Goal: Task Accomplishment & Management: Complete application form

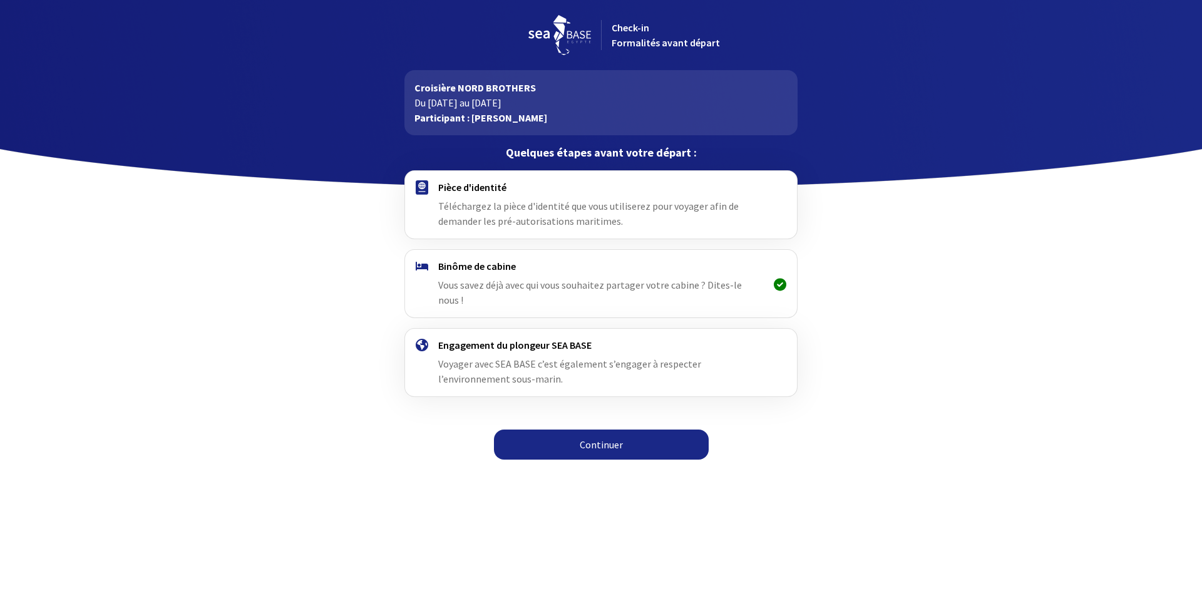
click at [588, 432] on link "Continuer" at bounding box center [601, 444] width 215 height 30
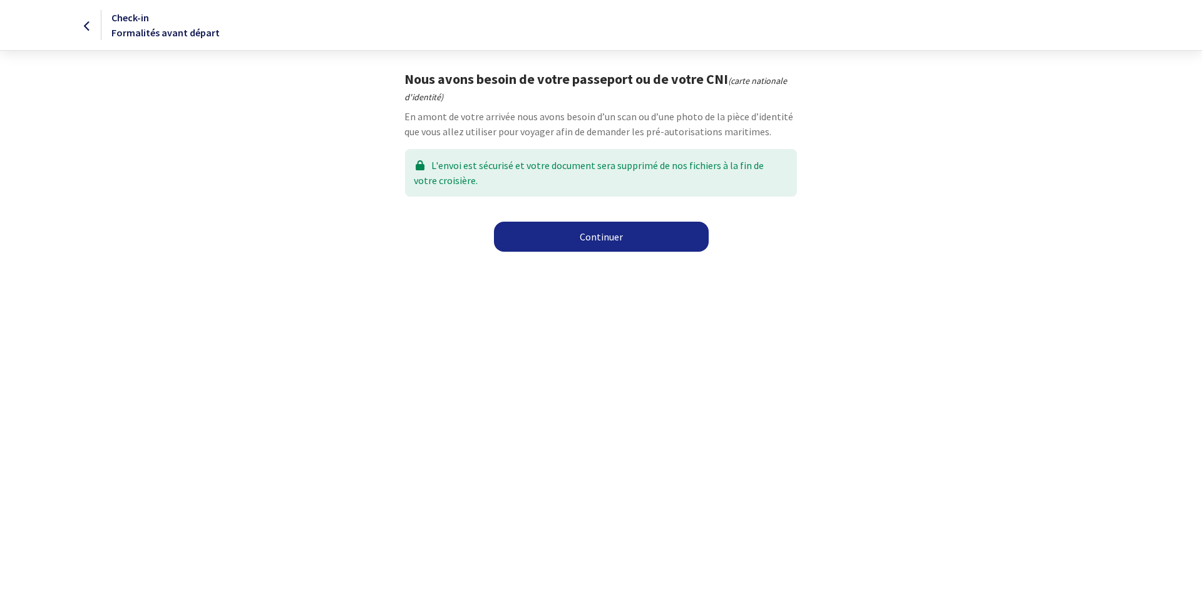
click at [596, 237] on link "Continuer" at bounding box center [601, 237] width 215 height 30
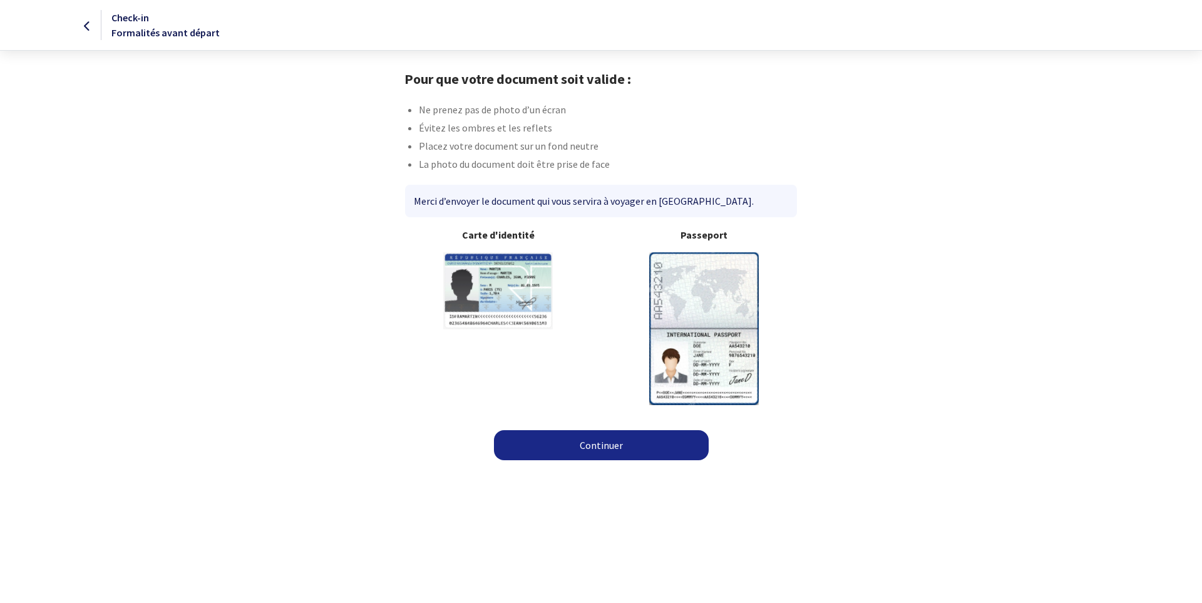
click at [599, 441] on link "Continuer" at bounding box center [601, 445] width 215 height 30
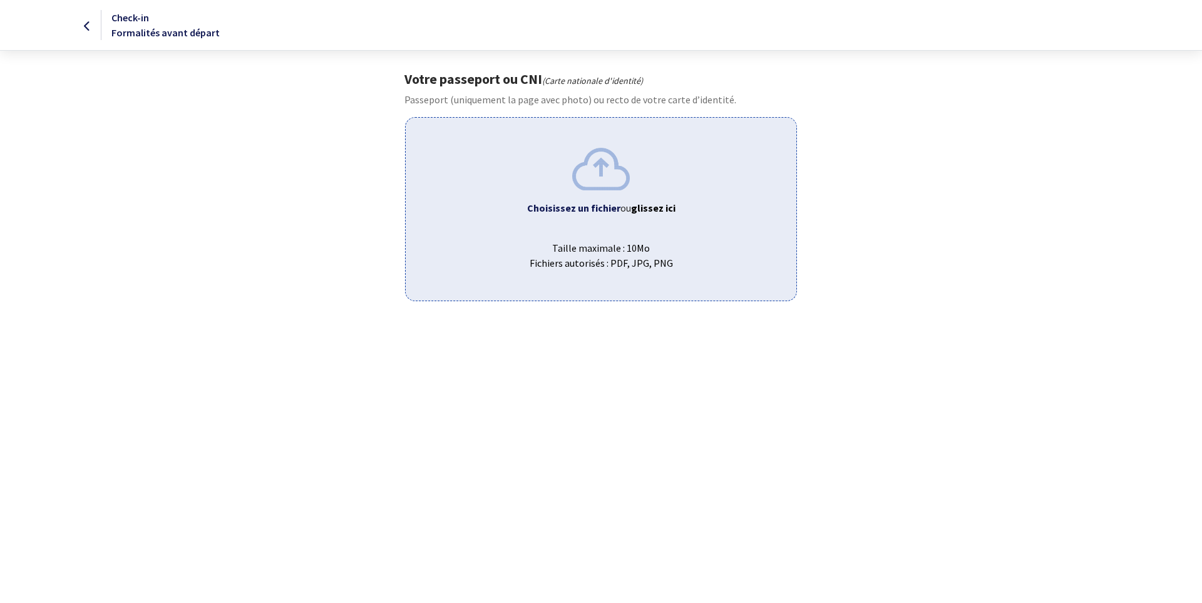
click at [599, 210] on b "Choisissez un fichier" at bounding box center [573, 208] width 93 height 13
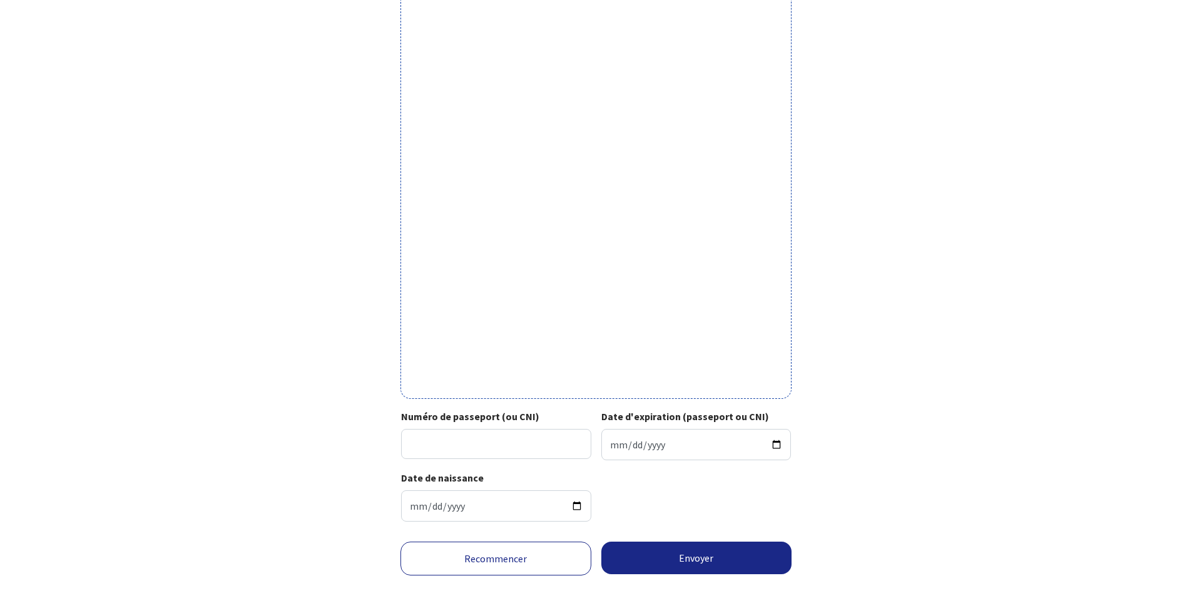
scroll to position [242, 0]
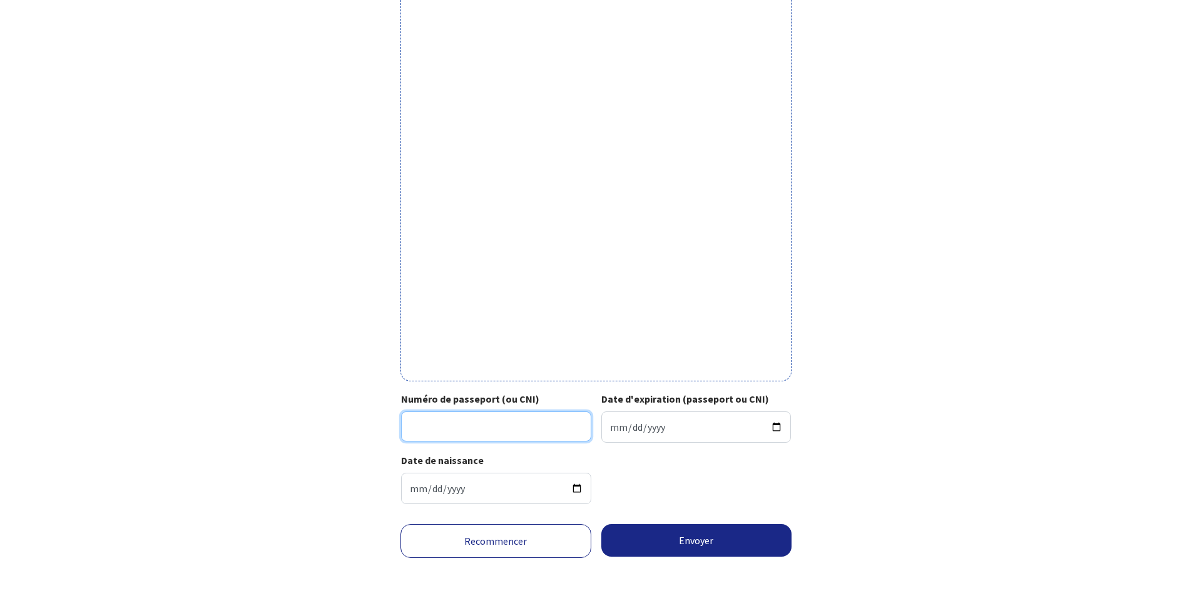
click at [448, 418] on input "Numéro de passeport (ou CNI)" at bounding box center [496, 426] width 190 height 30
type input "ES661154"
click at [641, 434] on input "Date d'expiration (passeport ou CNI)" at bounding box center [696, 426] width 190 height 31
type input "2029-01-05"
click at [1040, 496] on form "Votre passeport ou CNI Passeport (uniquement la page avec photo) ou recto de vo…" at bounding box center [596, 216] width 1192 height 774
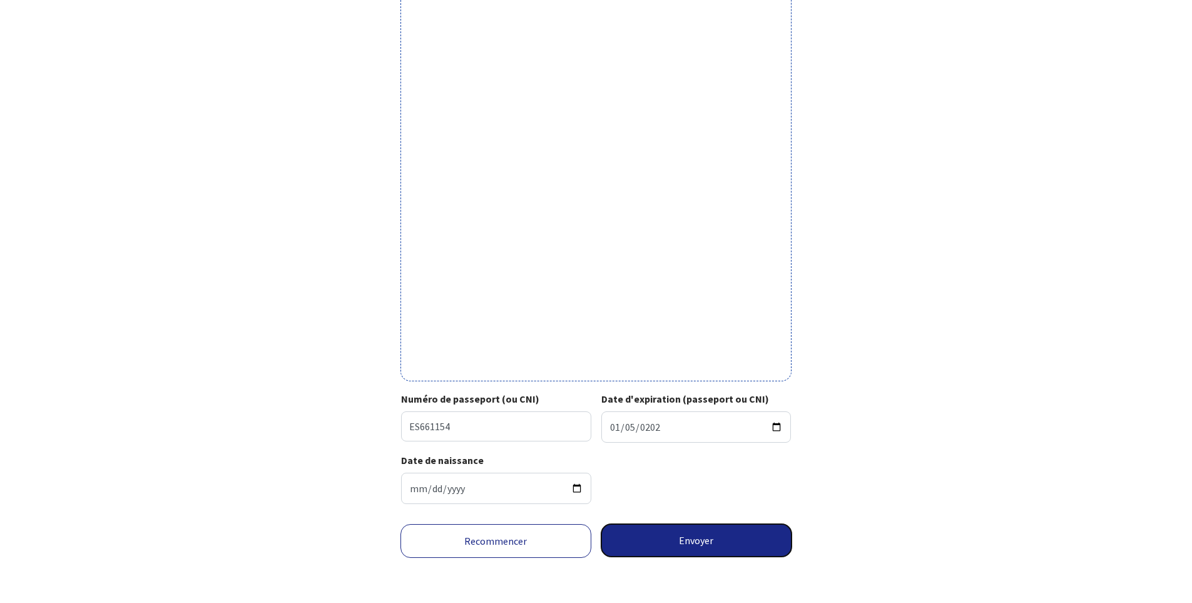
click at [650, 533] on button "Envoyer" at bounding box center [696, 540] width 191 height 33
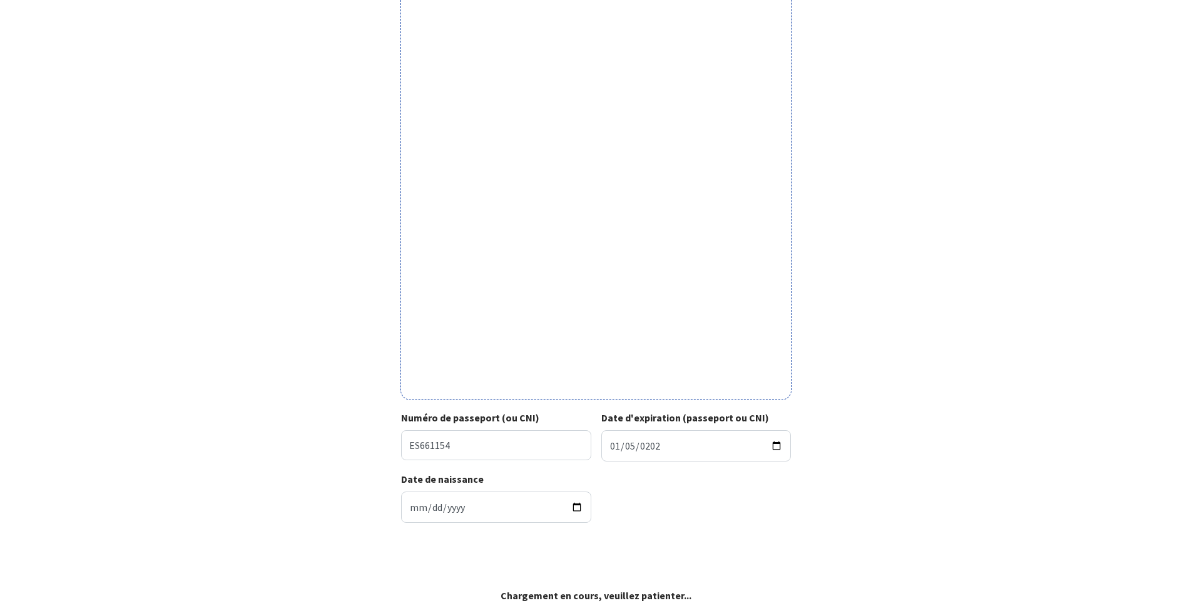
scroll to position [223, 0]
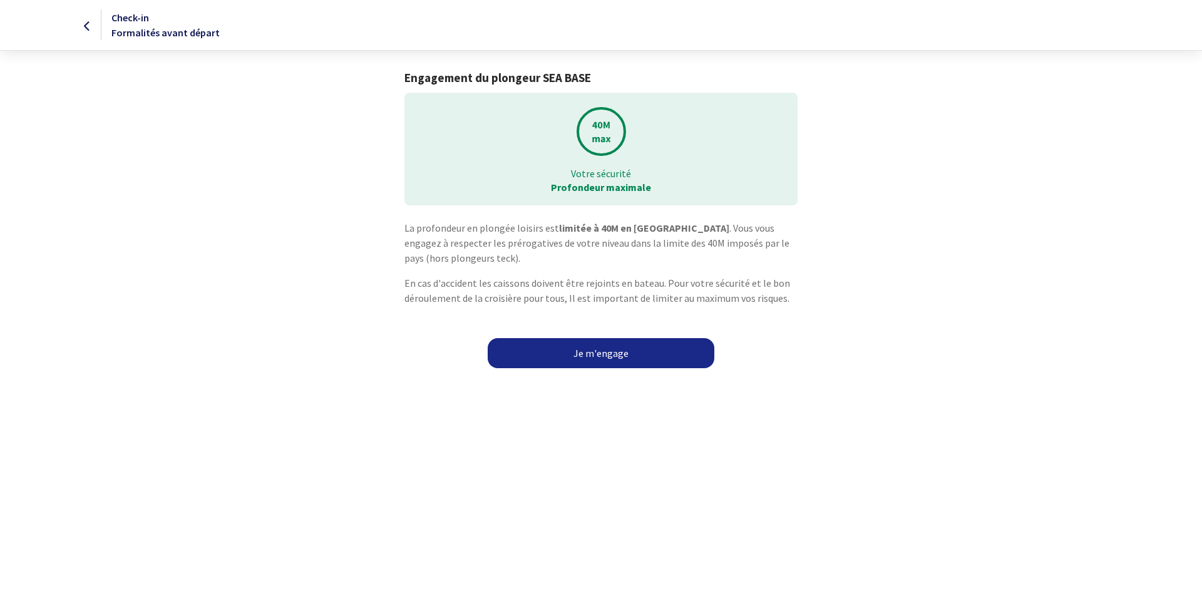
click at [598, 357] on link "Je m'engage" at bounding box center [601, 353] width 227 height 30
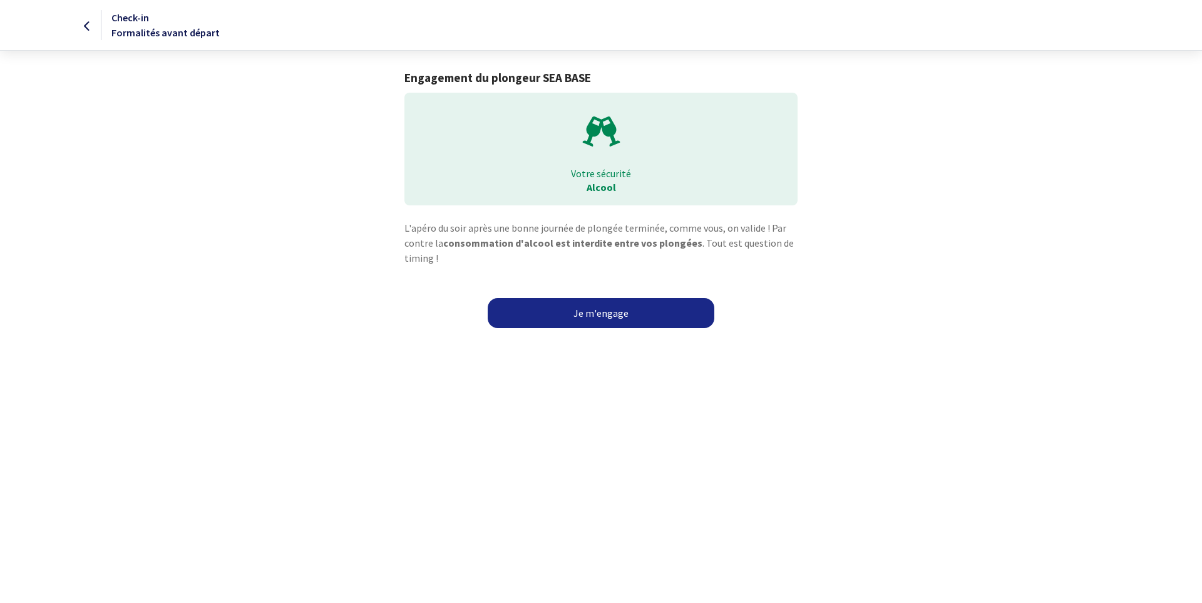
click at [600, 316] on link "Je m'engage" at bounding box center [601, 313] width 227 height 30
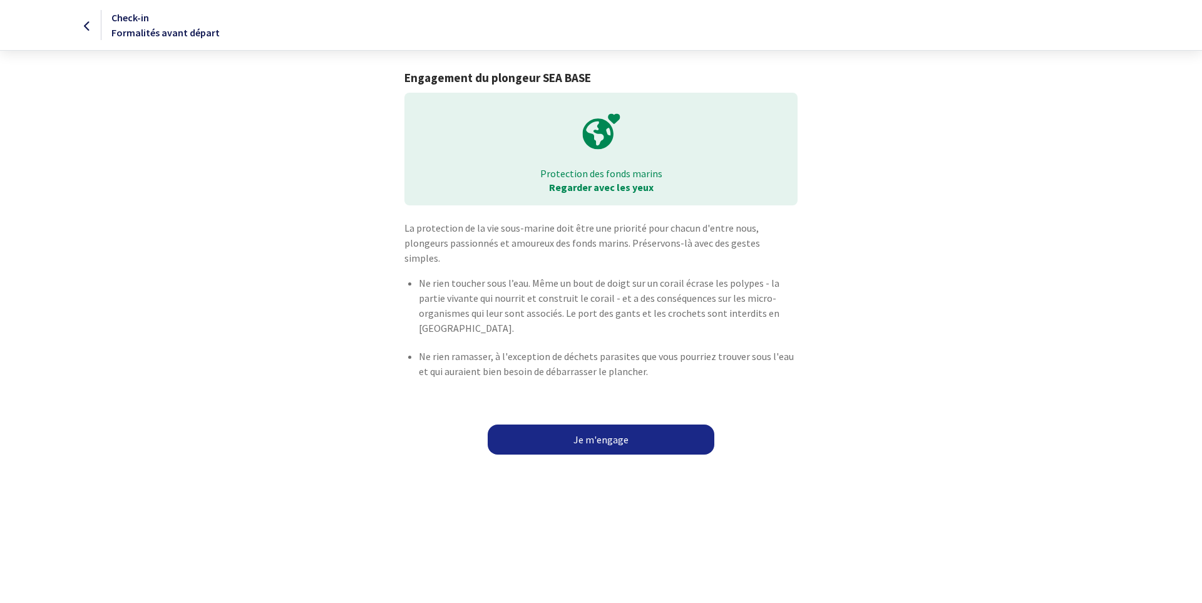
click at [596, 424] on link "Je m'engage" at bounding box center [601, 439] width 227 height 30
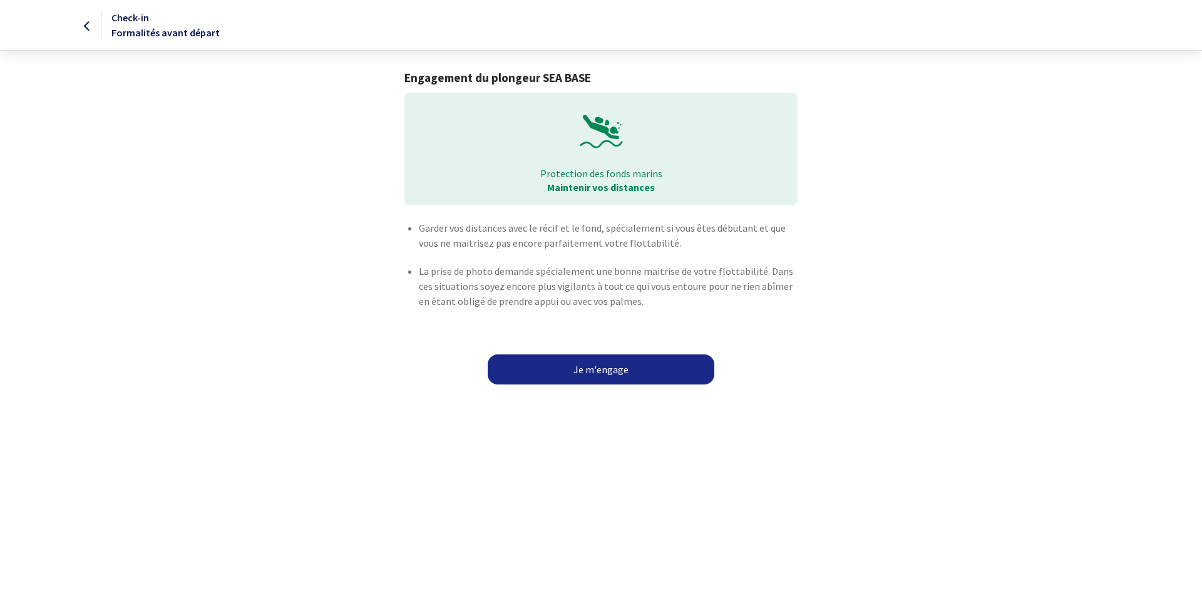
click at [610, 367] on link "Je m'engage" at bounding box center [601, 369] width 227 height 30
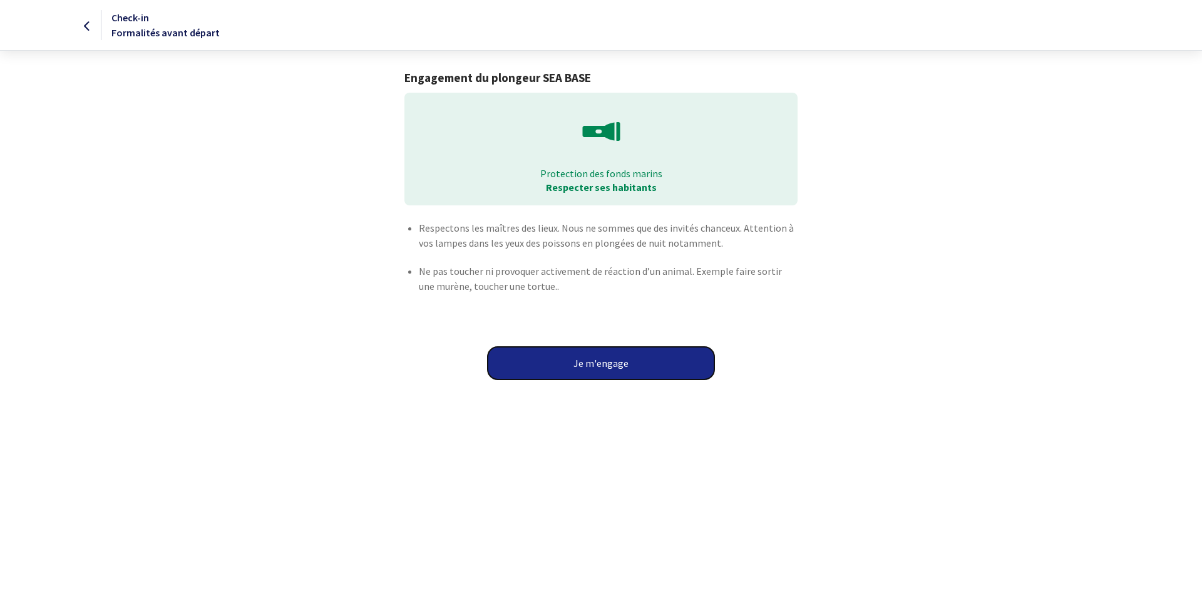
click at [610, 367] on button "Je m'engage" at bounding box center [601, 363] width 227 height 33
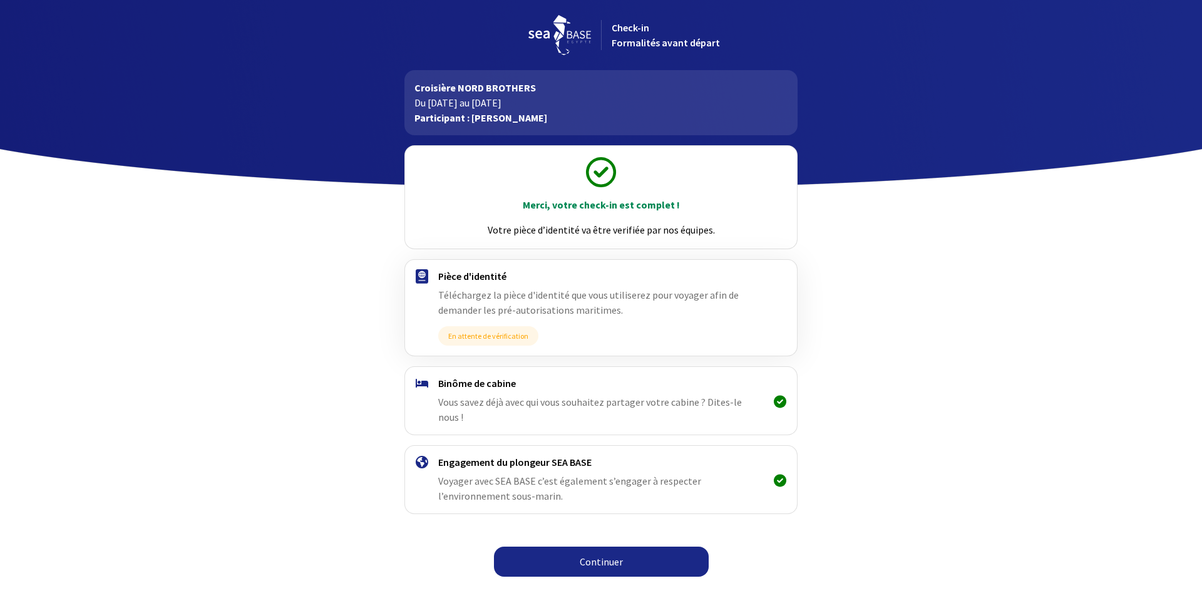
click at [611, 553] on link "Continuer" at bounding box center [601, 561] width 215 height 30
click at [596, 555] on link "Continuer" at bounding box center [601, 561] width 215 height 30
click at [600, 554] on link "Continuer" at bounding box center [601, 561] width 215 height 30
click at [601, 550] on link "Continuer" at bounding box center [601, 561] width 215 height 30
